Goal: Information Seeking & Learning: Find specific fact

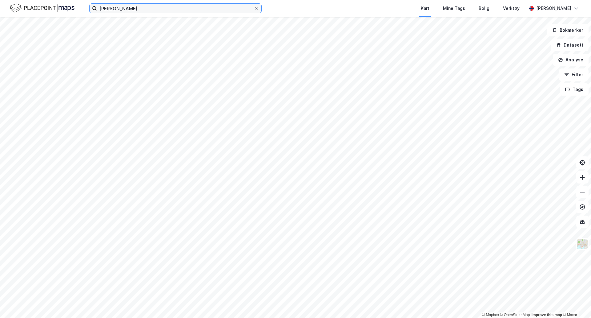
click at [135, 9] on input "[PERSON_NAME]" at bounding box center [175, 8] width 157 height 9
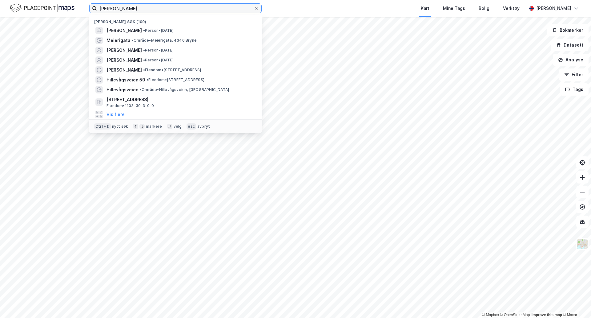
click at [135, 9] on input "[PERSON_NAME]" at bounding box center [175, 8] width 157 height 9
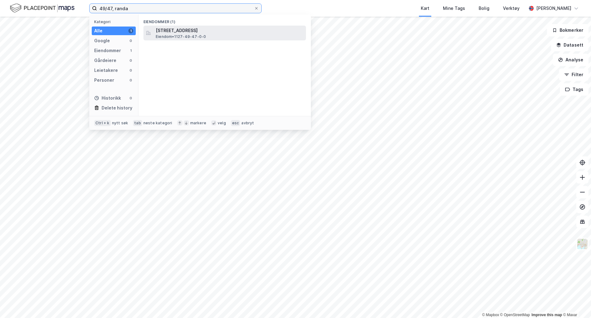
type input "49/47, randa"
click at [173, 29] on span "[STREET_ADDRESS]" at bounding box center [230, 30] width 148 height 7
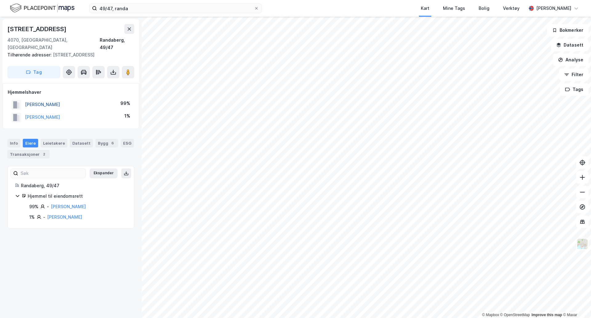
click at [0, 0] on button "[PERSON_NAME]" at bounding box center [0, 0] width 0 height 0
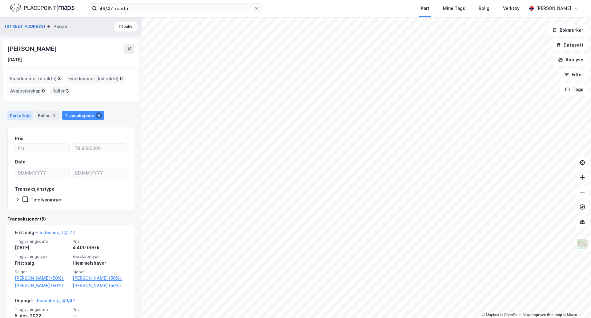
click at [17, 118] on div "Portefølje" at bounding box center [20, 115] width 26 height 9
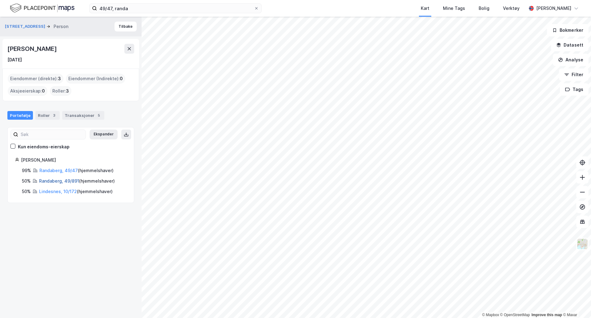
click at [69, 179] on link "Randaberg, 49/891" at bounding box center [59, 180] width 40 height 5
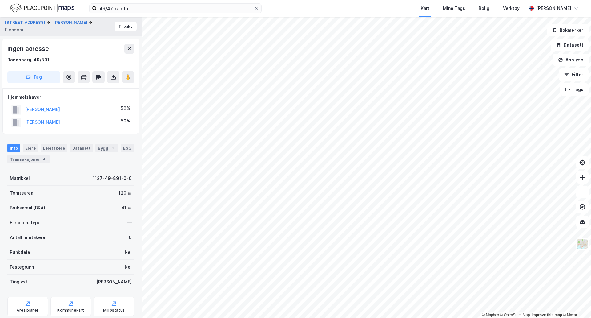
scroll to position [1, 0]
